Goal: Task Accomplishment & Management: Use online tool/utility

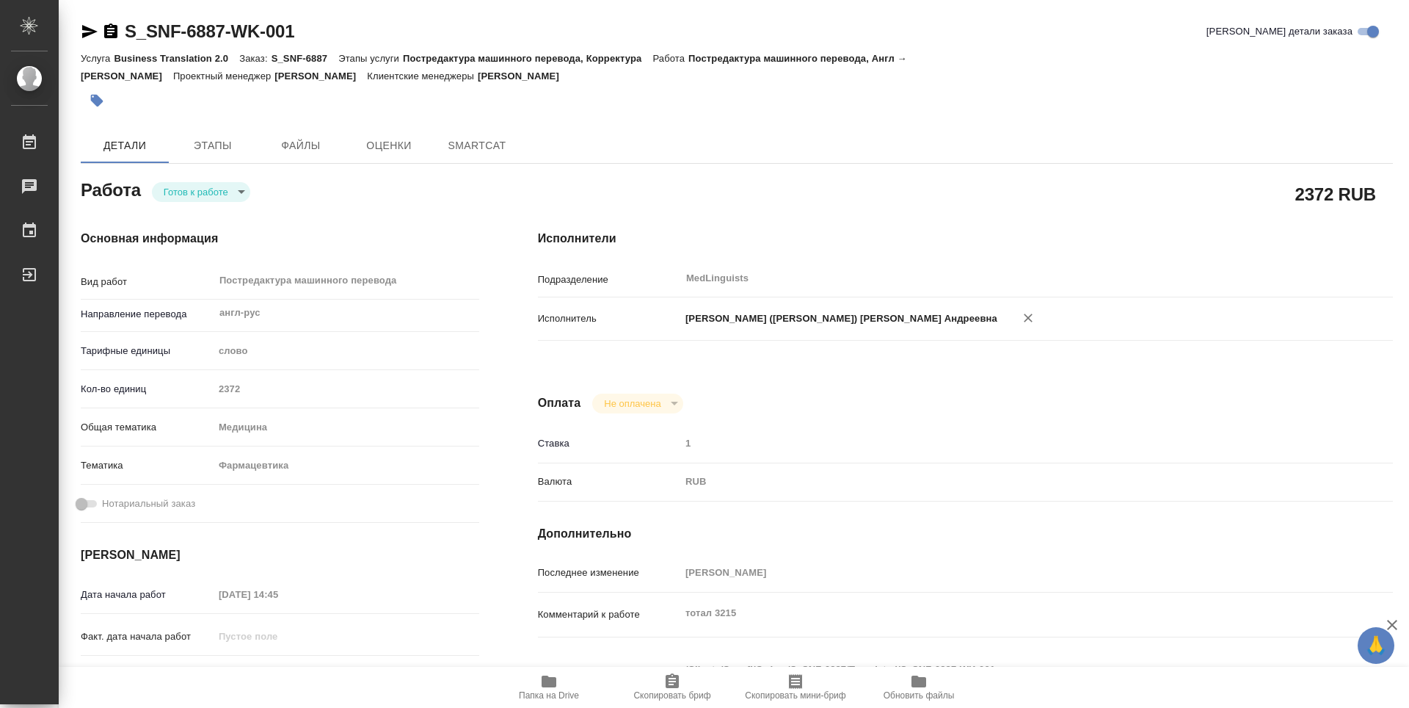
type textarea "x"
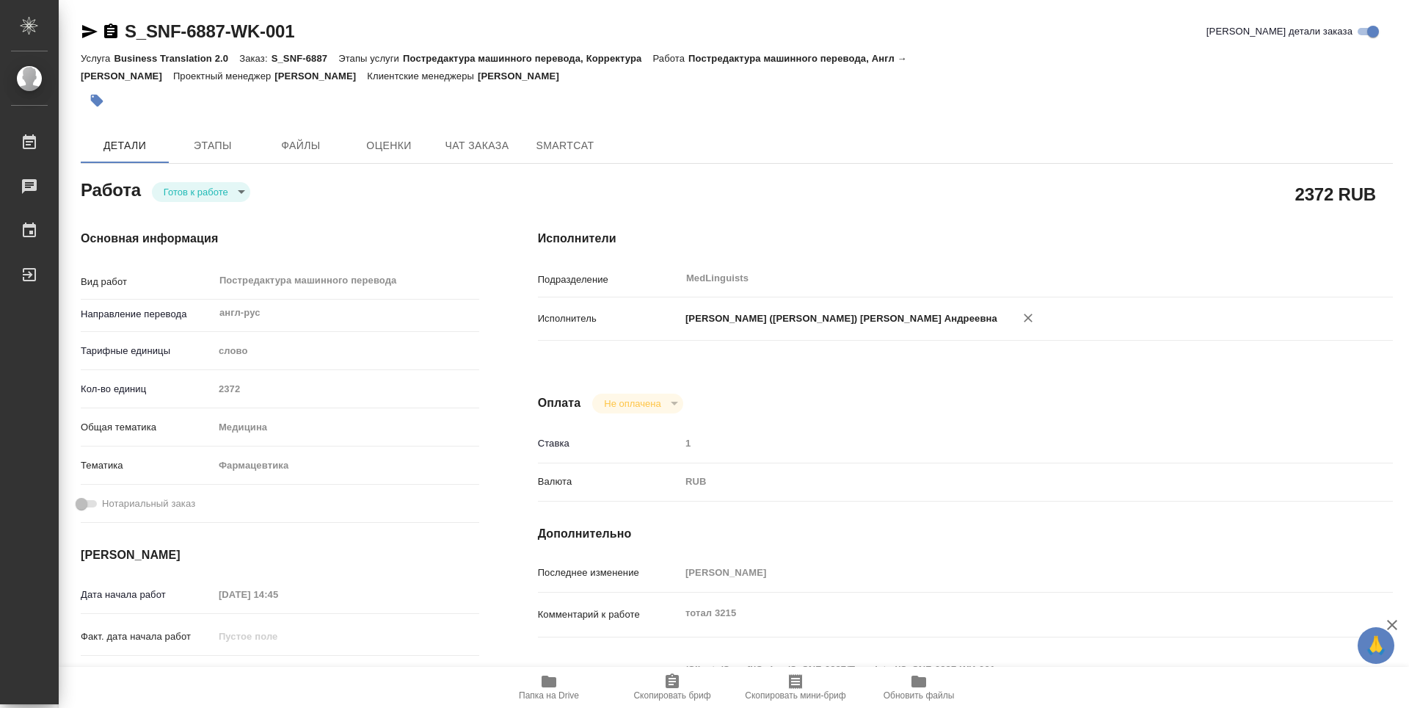
type textarea "x"
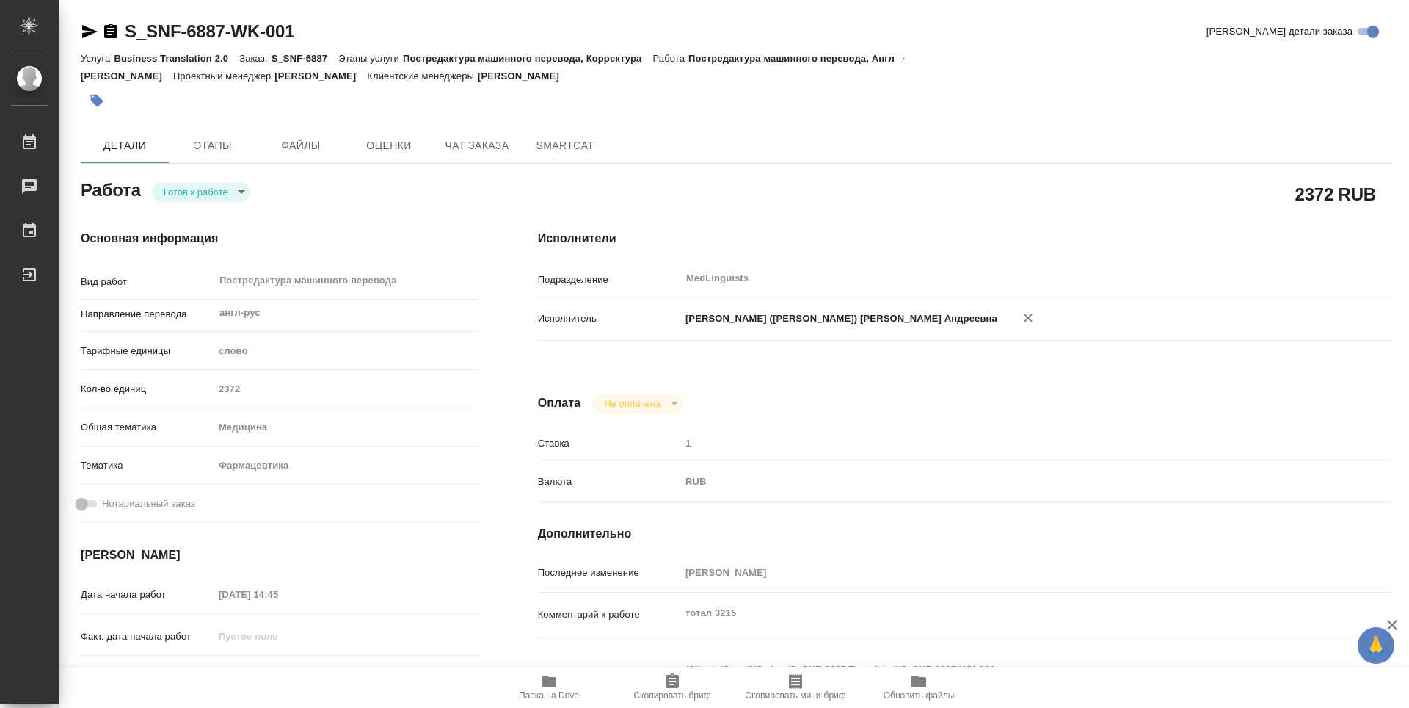
click at [555, 685] on icon "button" at bounding box center [549, 681] width 15 height 12
type textarea "x"
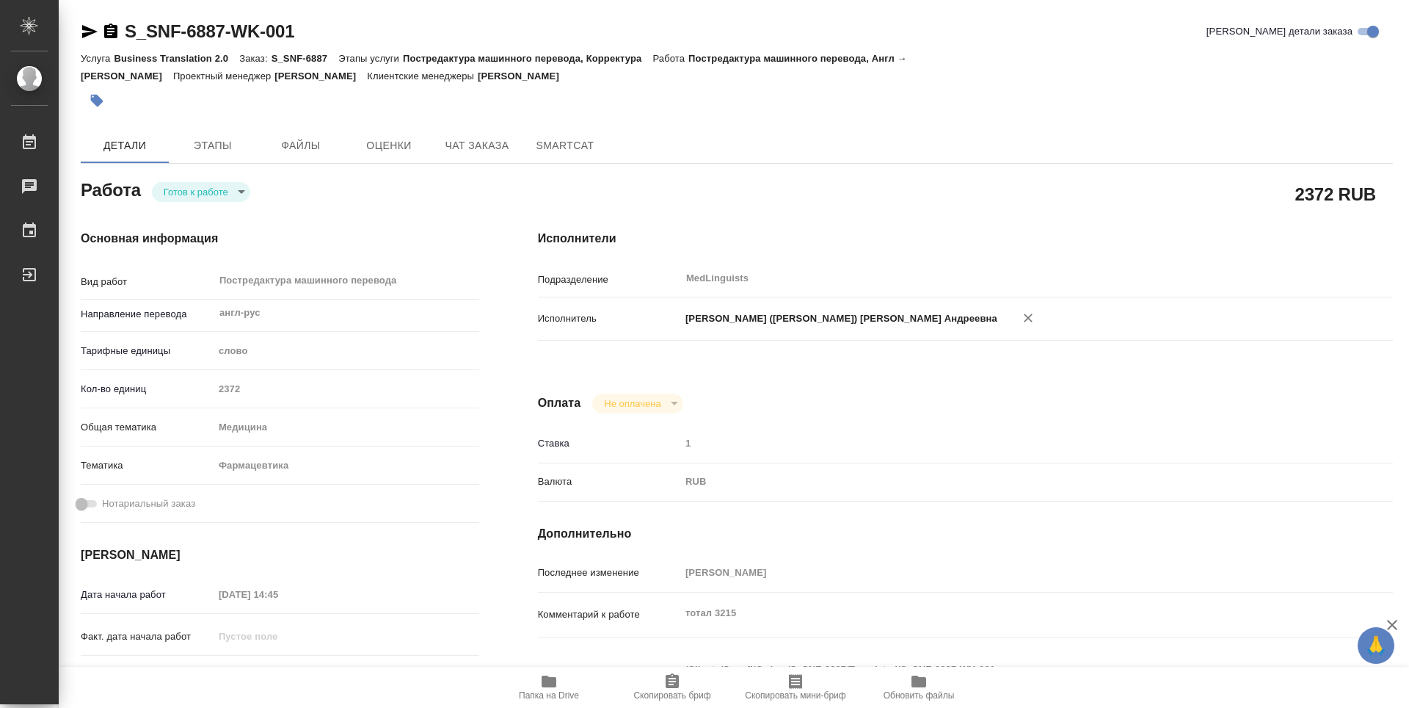
type textarea "x"
